Goal: Task Accomplishment & Management: Manage account settings

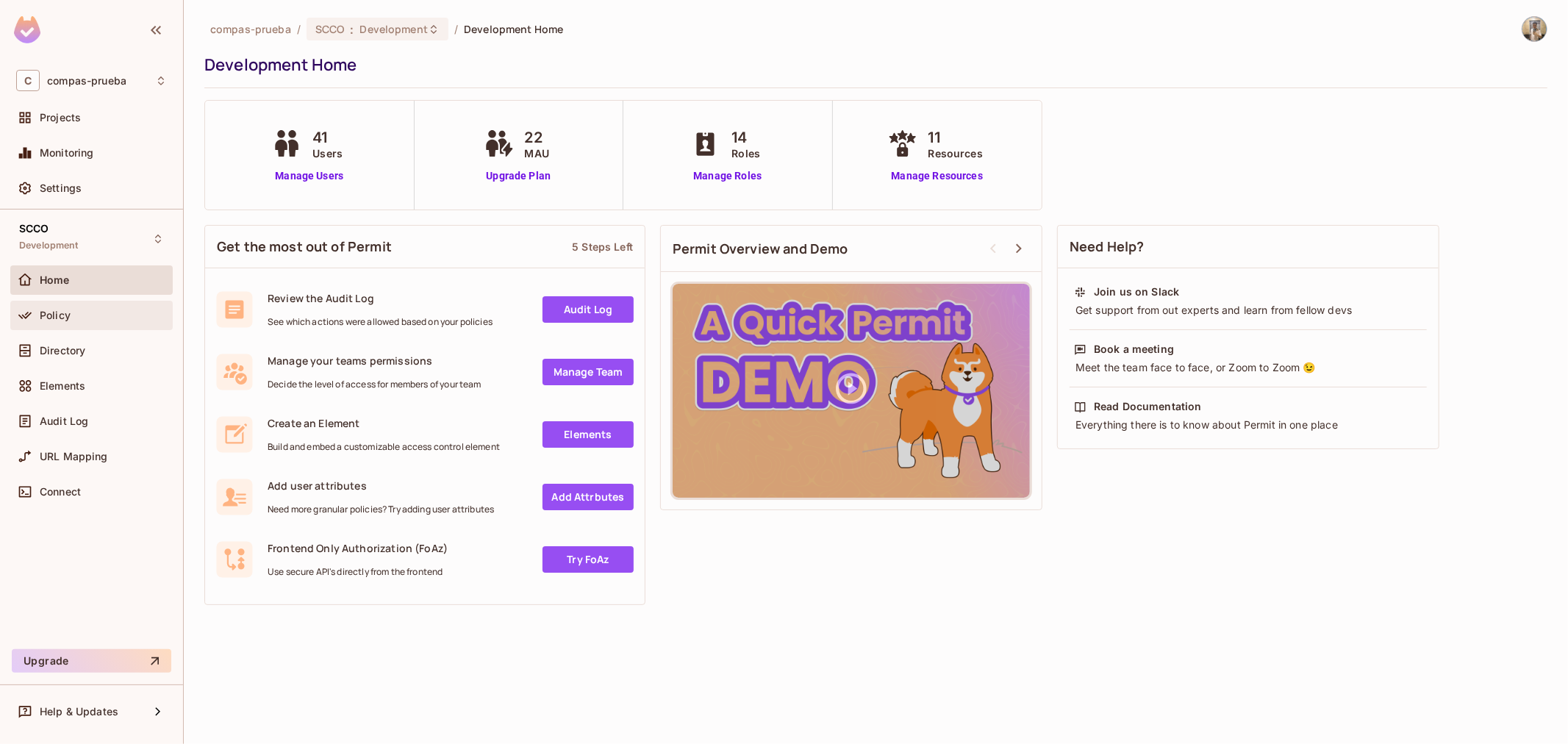
click at [98, 307] on div "Policy" at bounding box center [91, 315] width 150 height 18
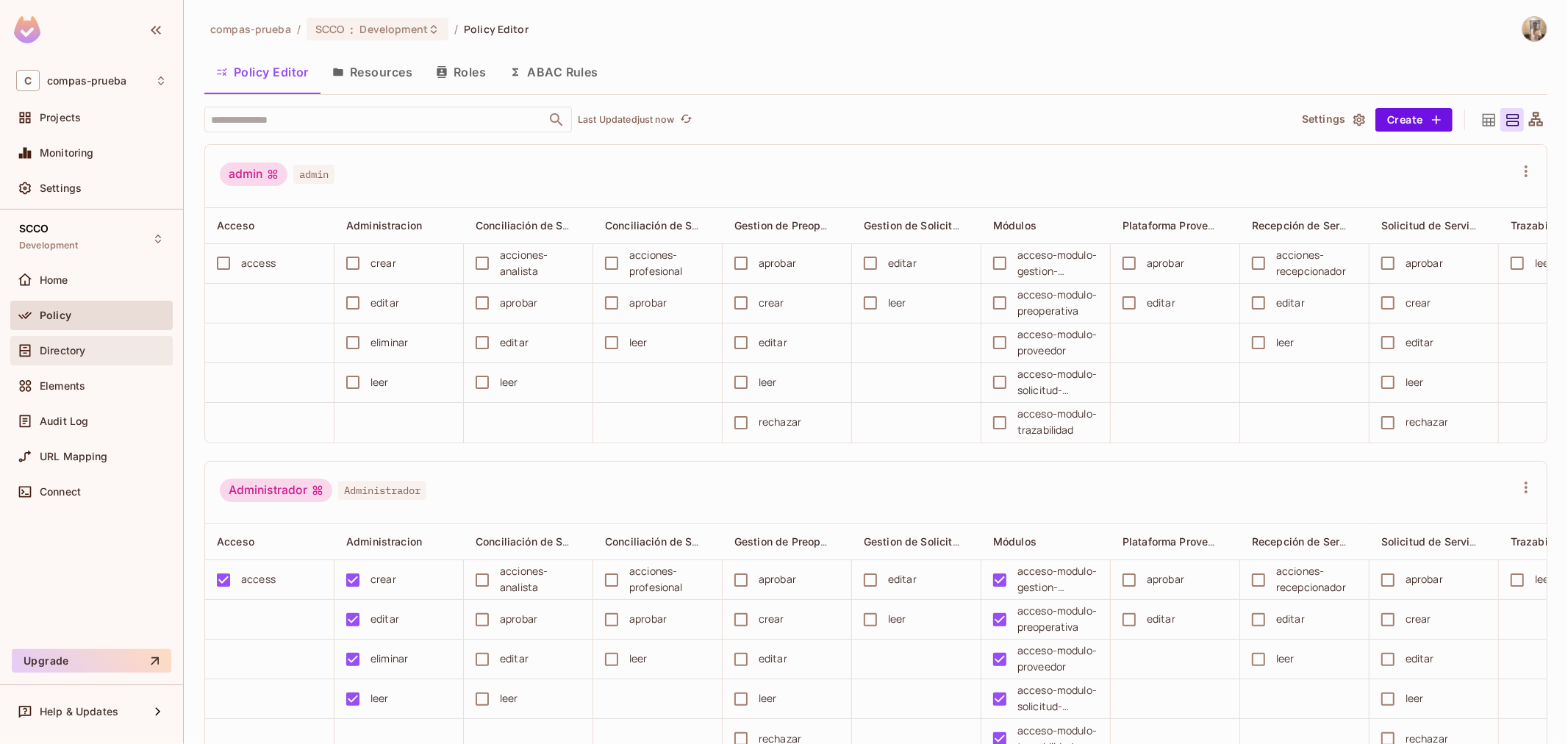
click at [77, 356] on span "Directory" at bounding box center [63, 351] width 46 height 12
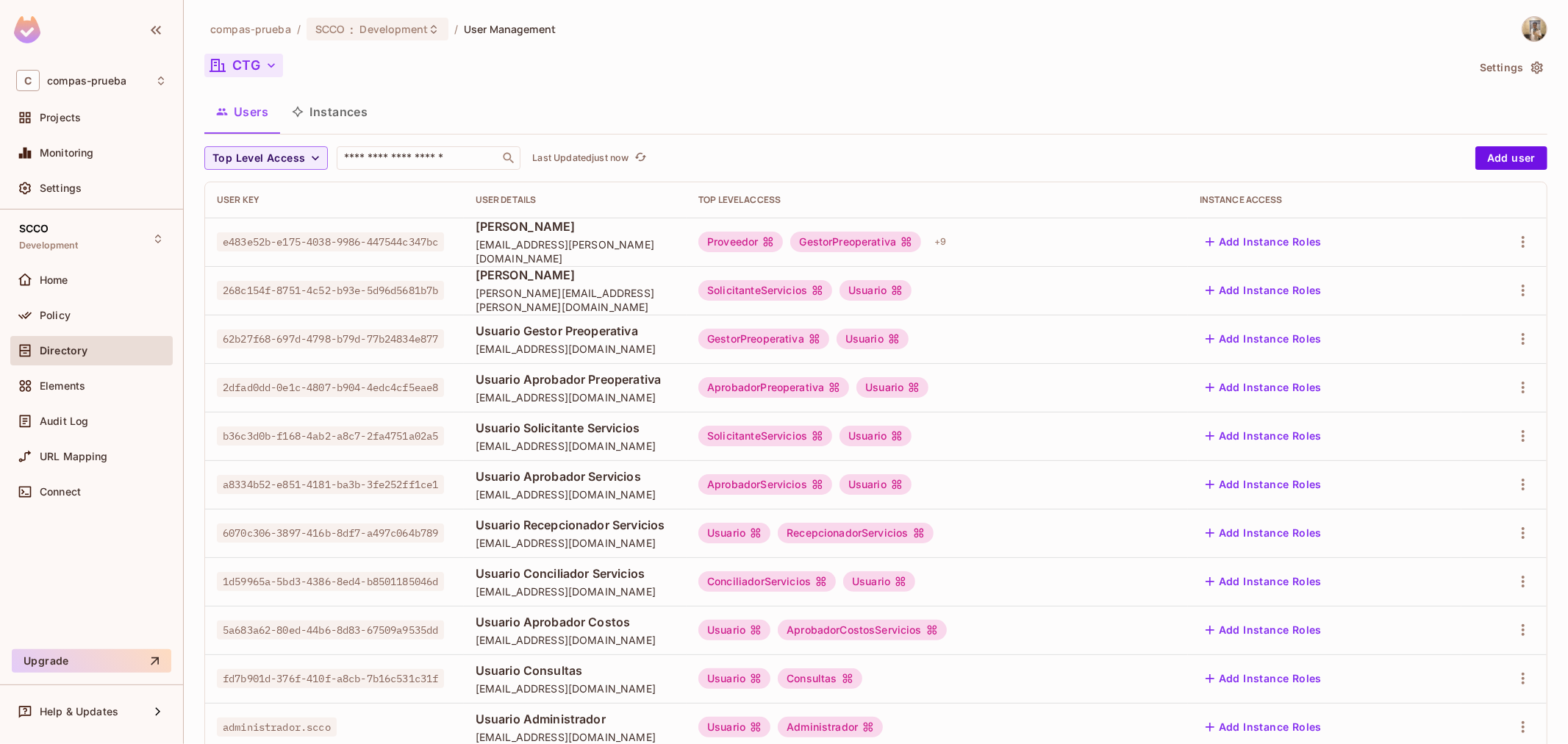
click at [268, 75] on button "CTG" at bounding box center [243, 65] width 79 height 24
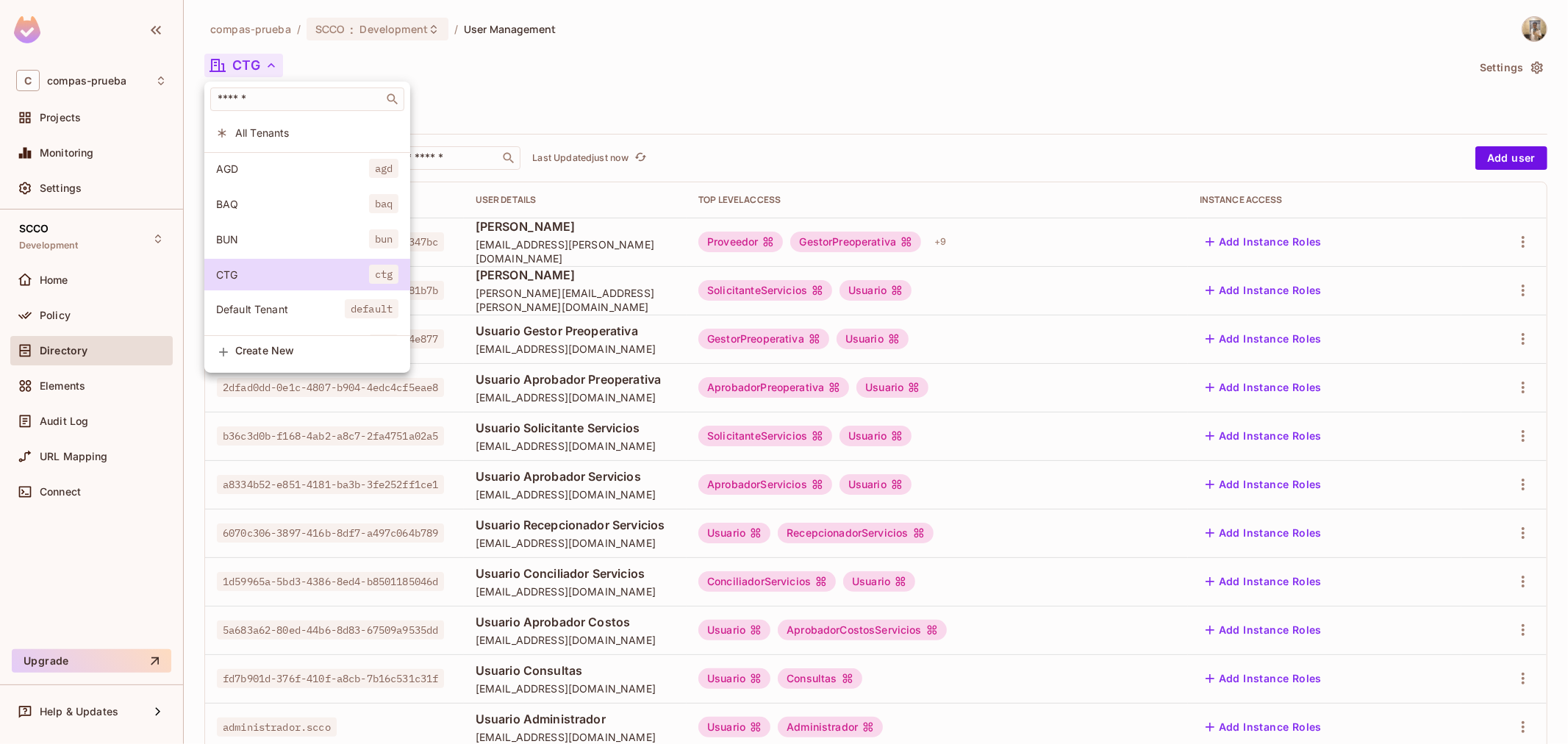
click at [678, 99] on div at bounding box center [784, 372] width 1568 height 744
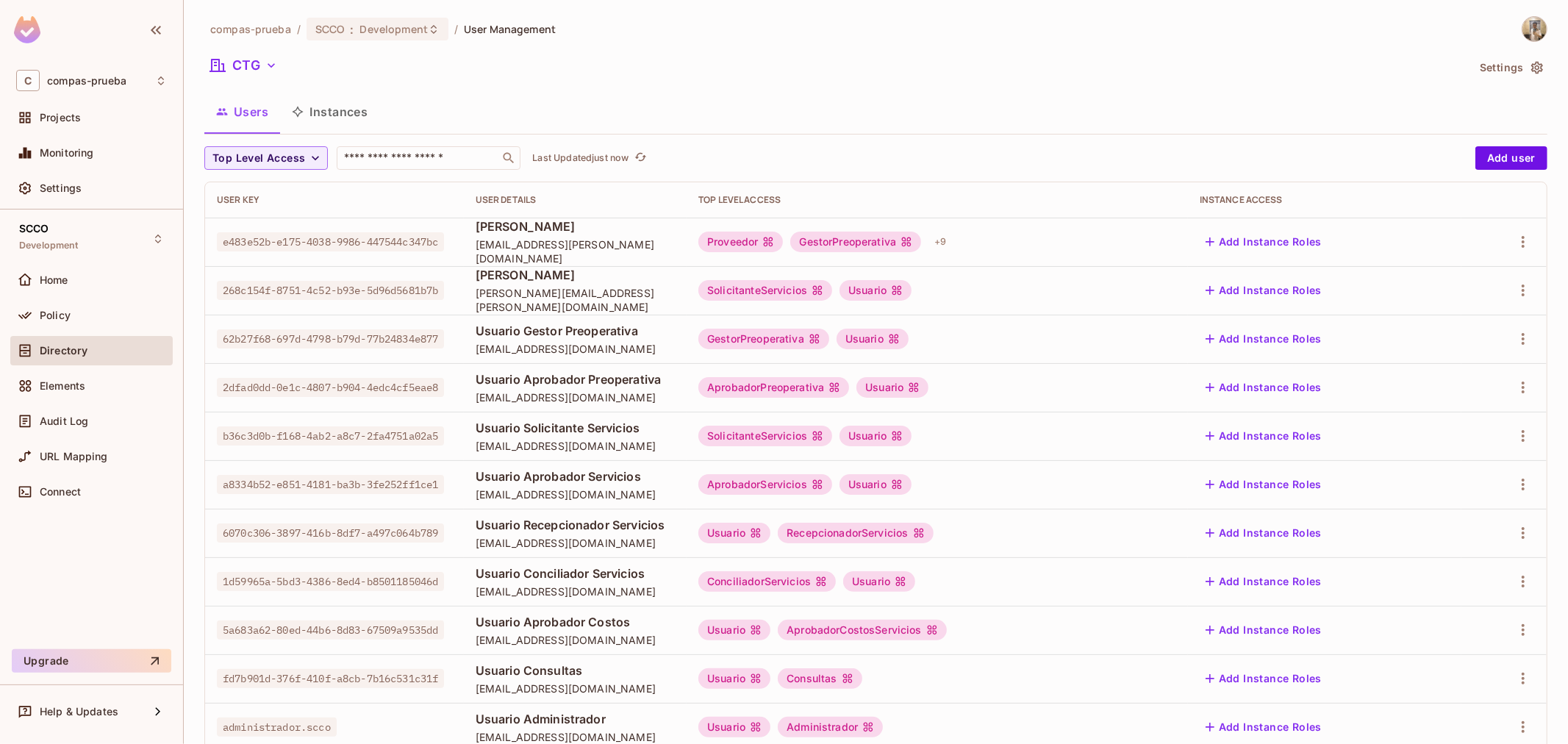
click at [1530, 62] on icon "button" at bounding box center [1537, 67] width 14 height 14
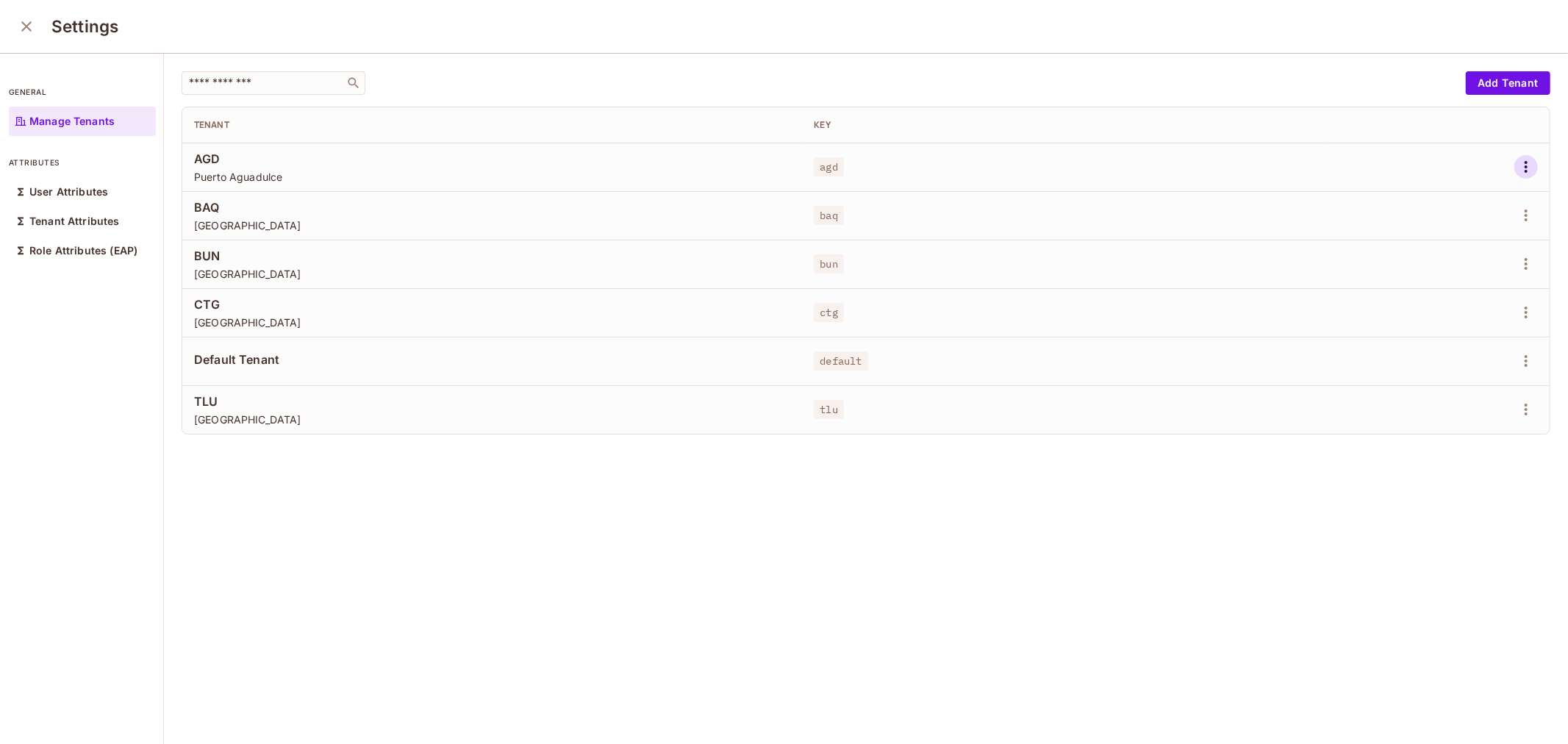
click at [1517, 167] on icon "button" at bounding box center [1526, 167] width 18 height 18
click at [1461, 192] on li "Edit" at bounding box center [1438, 200] width 130 height 32
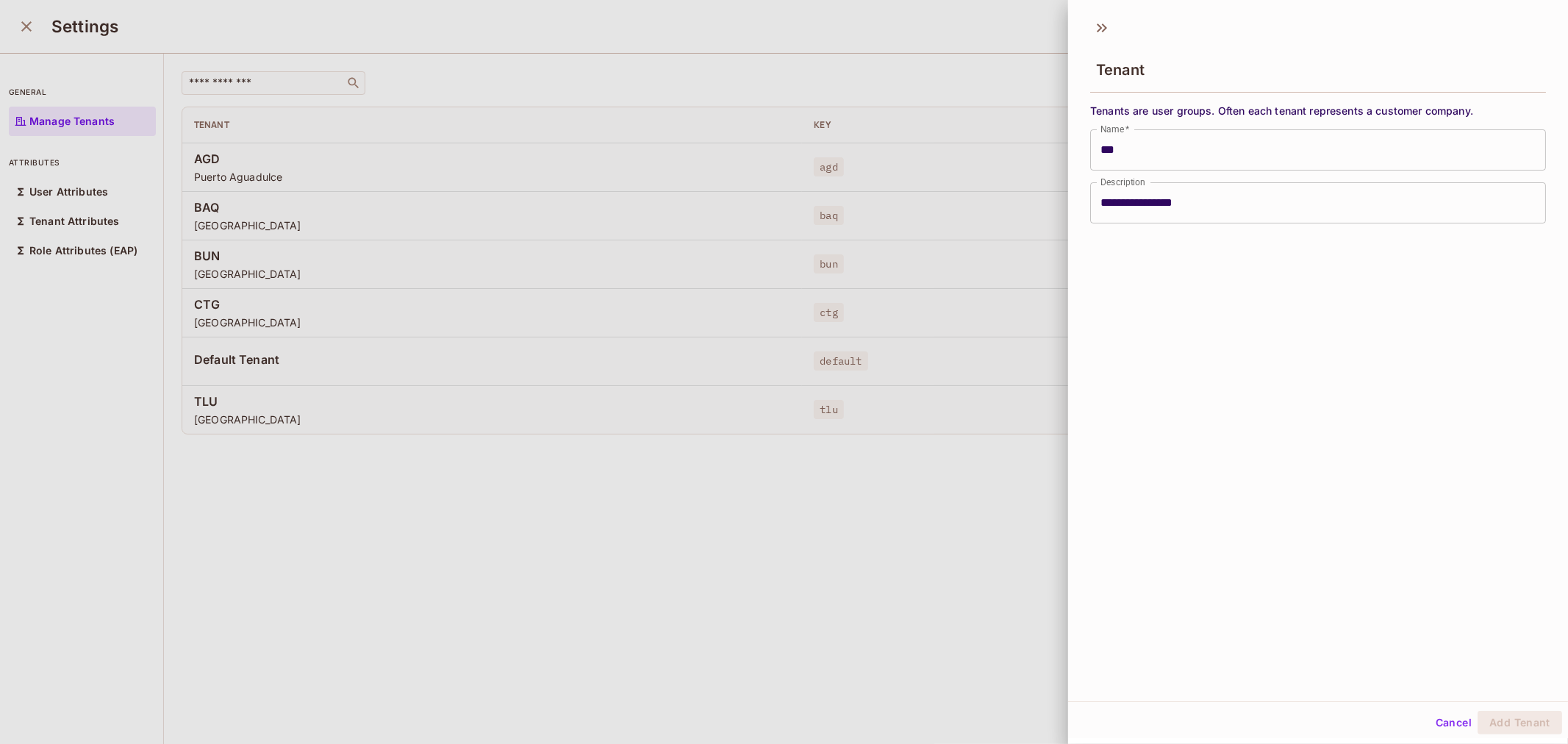
click at [870, 565] on div at bounding box center [784, 372] width 1568 height 744
